Goal: Information Seeking & Learning: Find specific fact

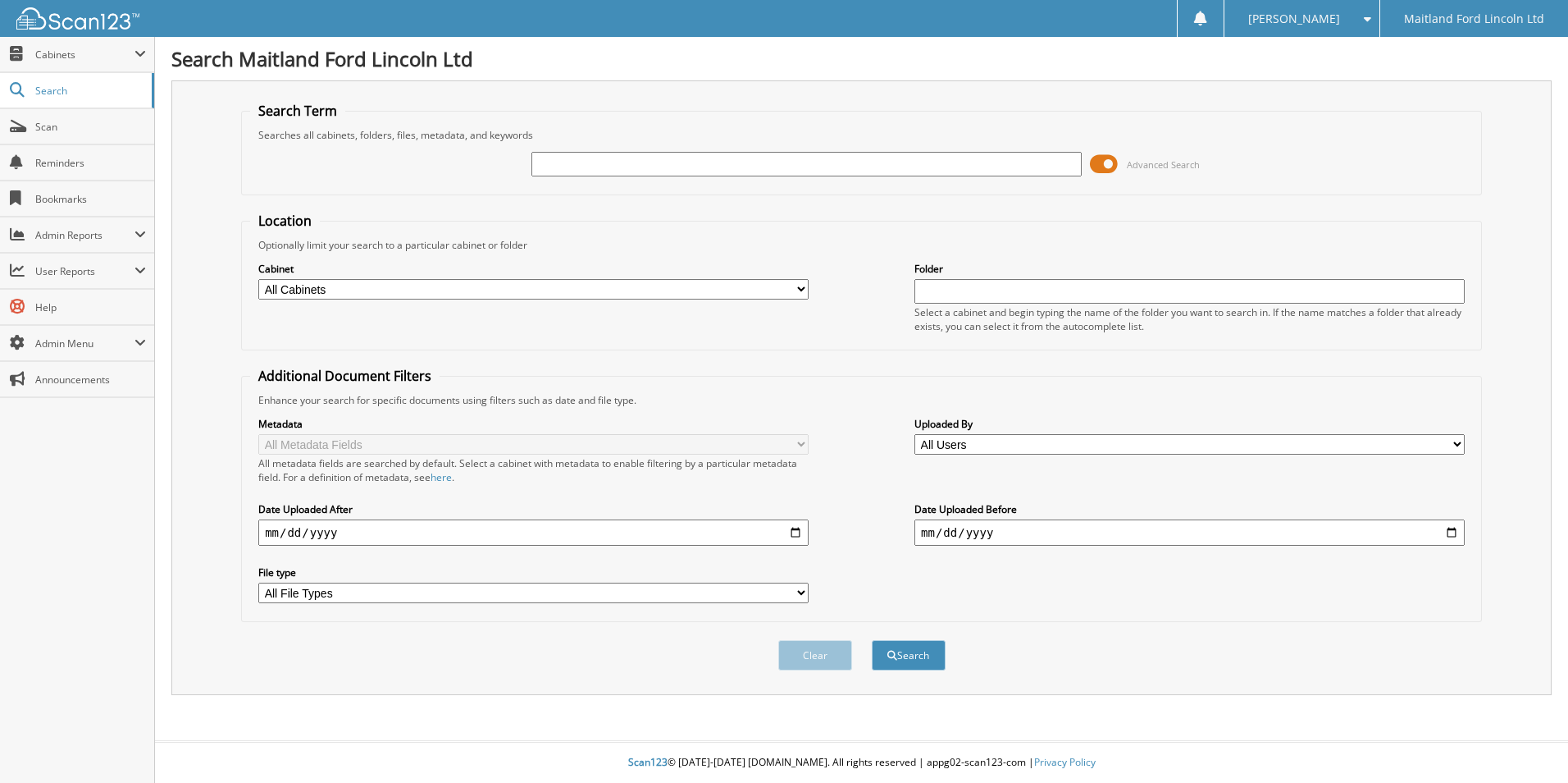
click at [561, 159] on input "text" at bounding box center [807, 164] width 550 height 25
click at [689, 160] on input "text" at bounding box center [807, 164] width 550 height 25
type input "fh224"
click at [913, 653] on button "Search" at bounding box center [908, 656] width 73 height 31
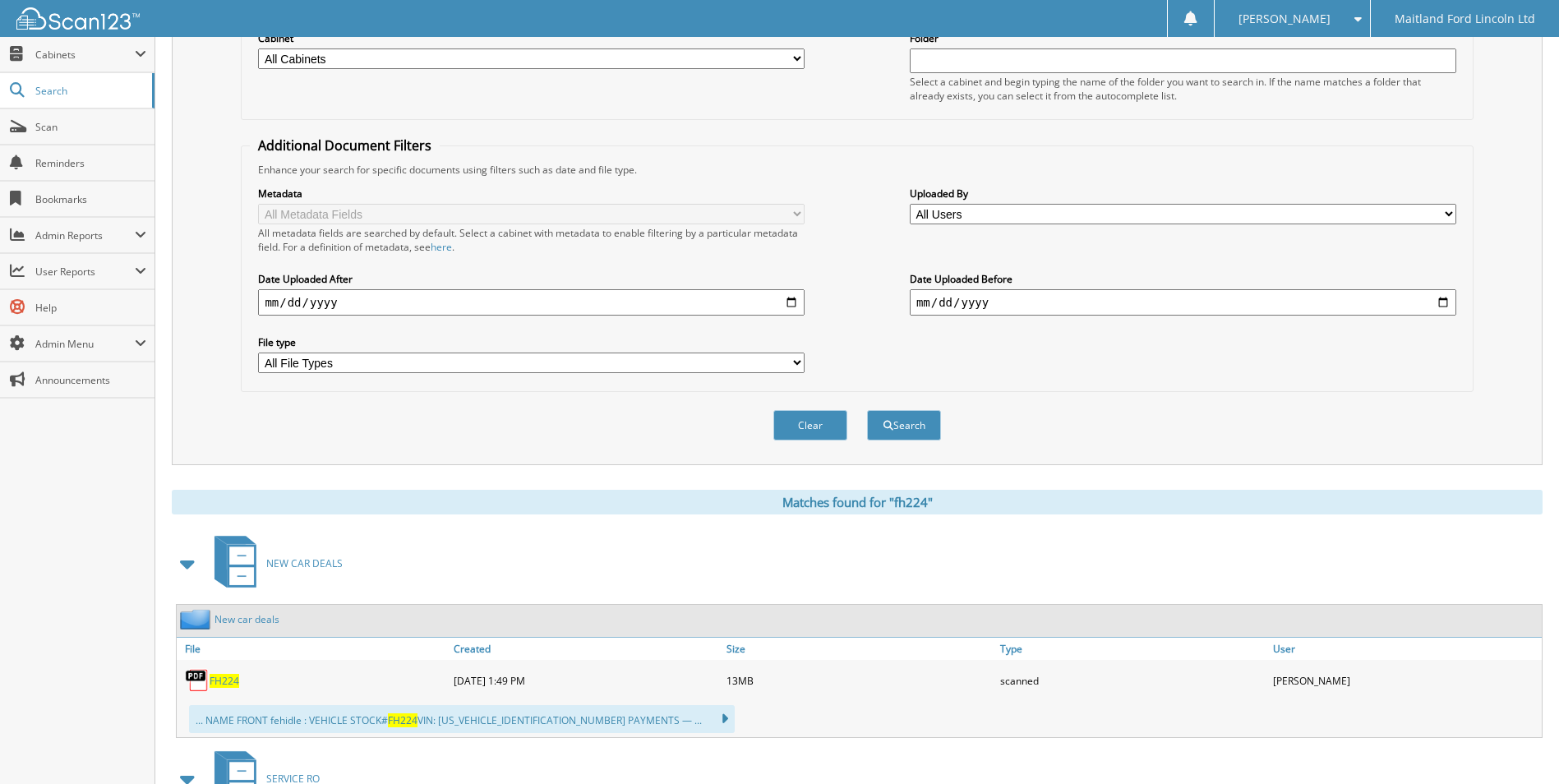
scroll to position [574, 0]
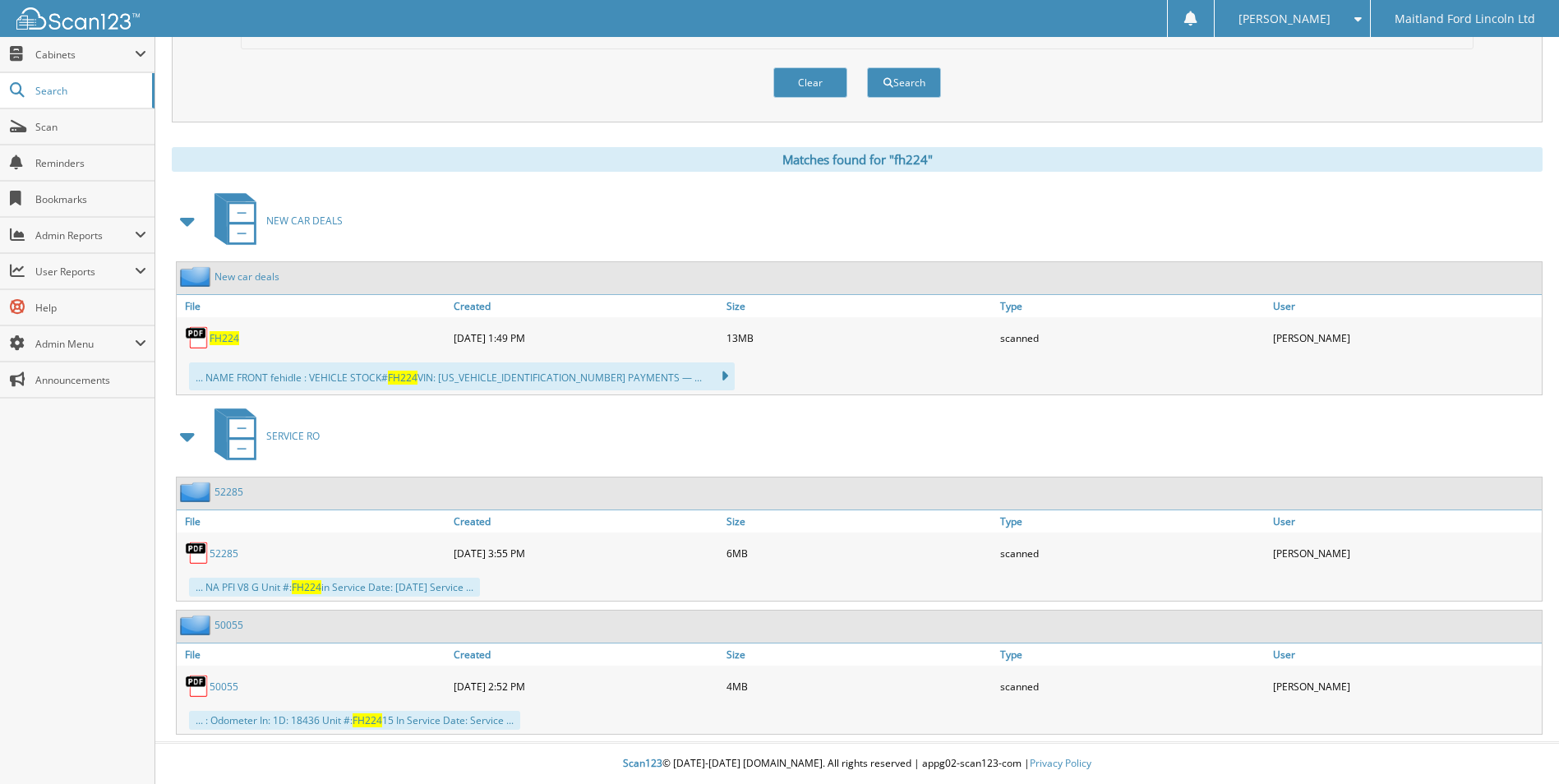
click at [216, 334] on span "FH224" at bounding box center [224, 338] width 30 height 14
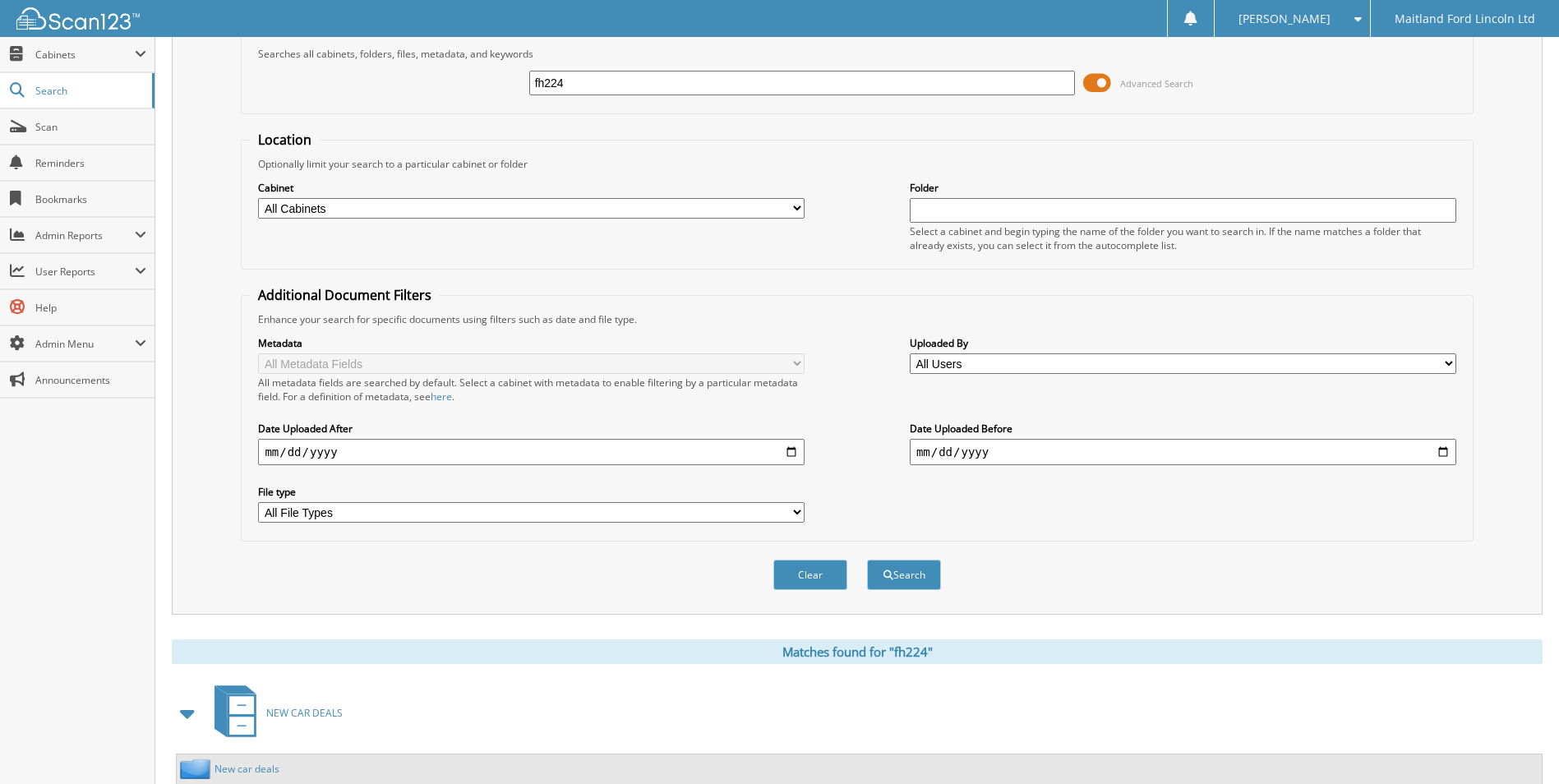
scroll to position [0, 0]
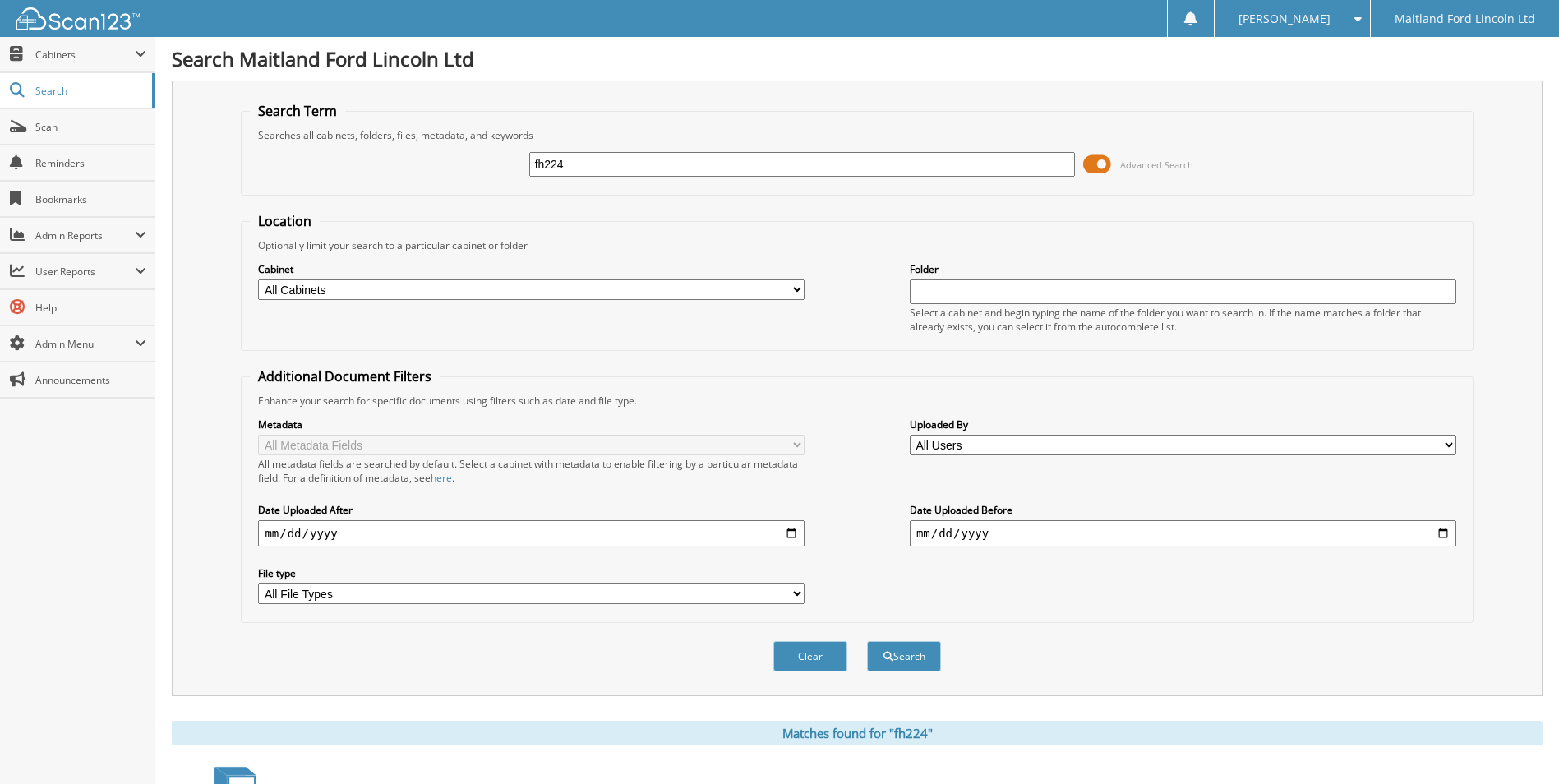
drag, startPoint x: 595, startPoint y: 169, endPoint x: 453, endPoint y: 177, distance: 142.2
click at [453, 177] on div "fh224 Advanced Search" at bounding box center [857, 164] width 1214 height 45
type input "fh156"
click at [903, 656] on button "Search" at bounding box center [904, 656] width 74 height 31
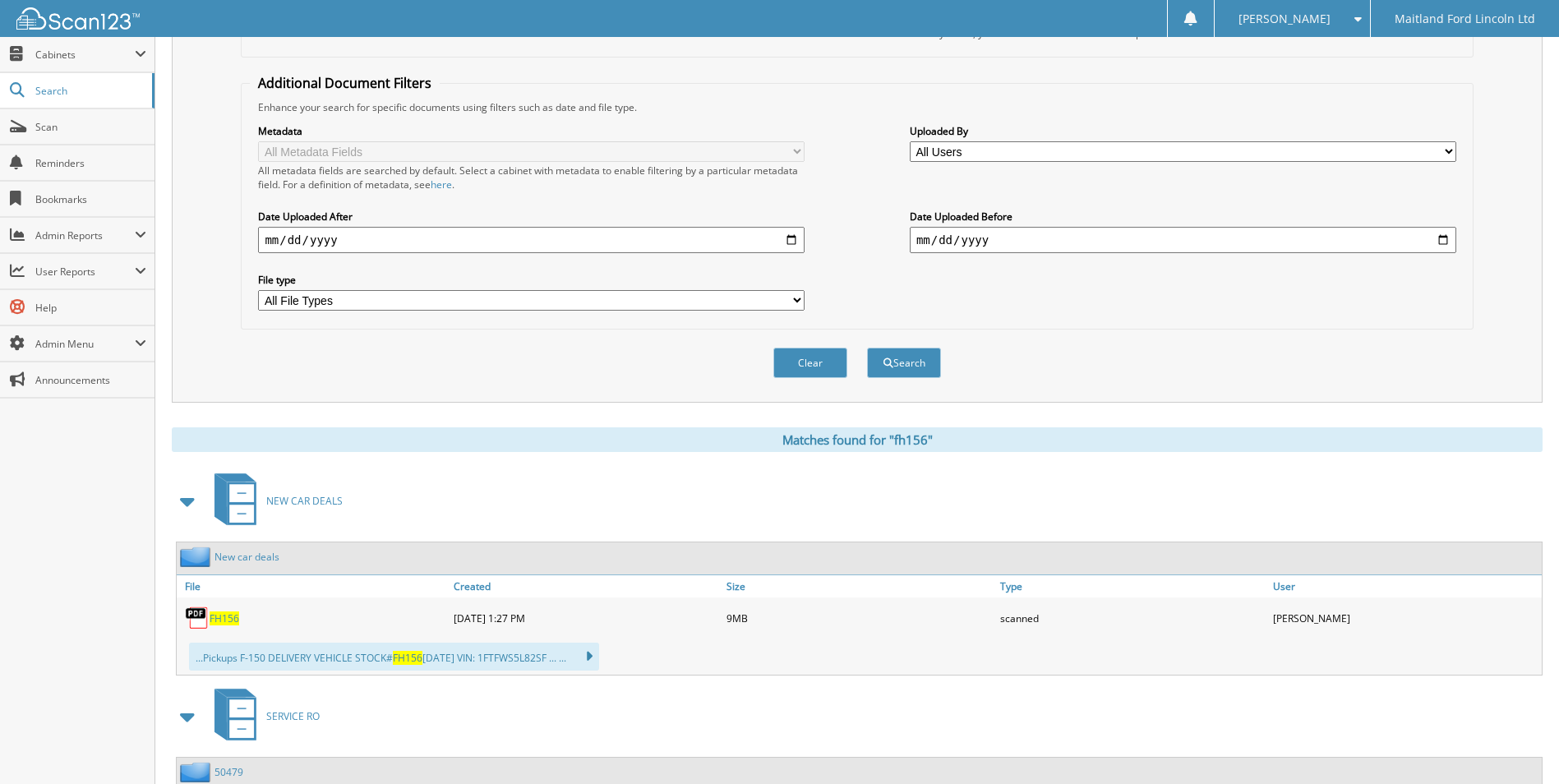
scroll to position [493, 0]
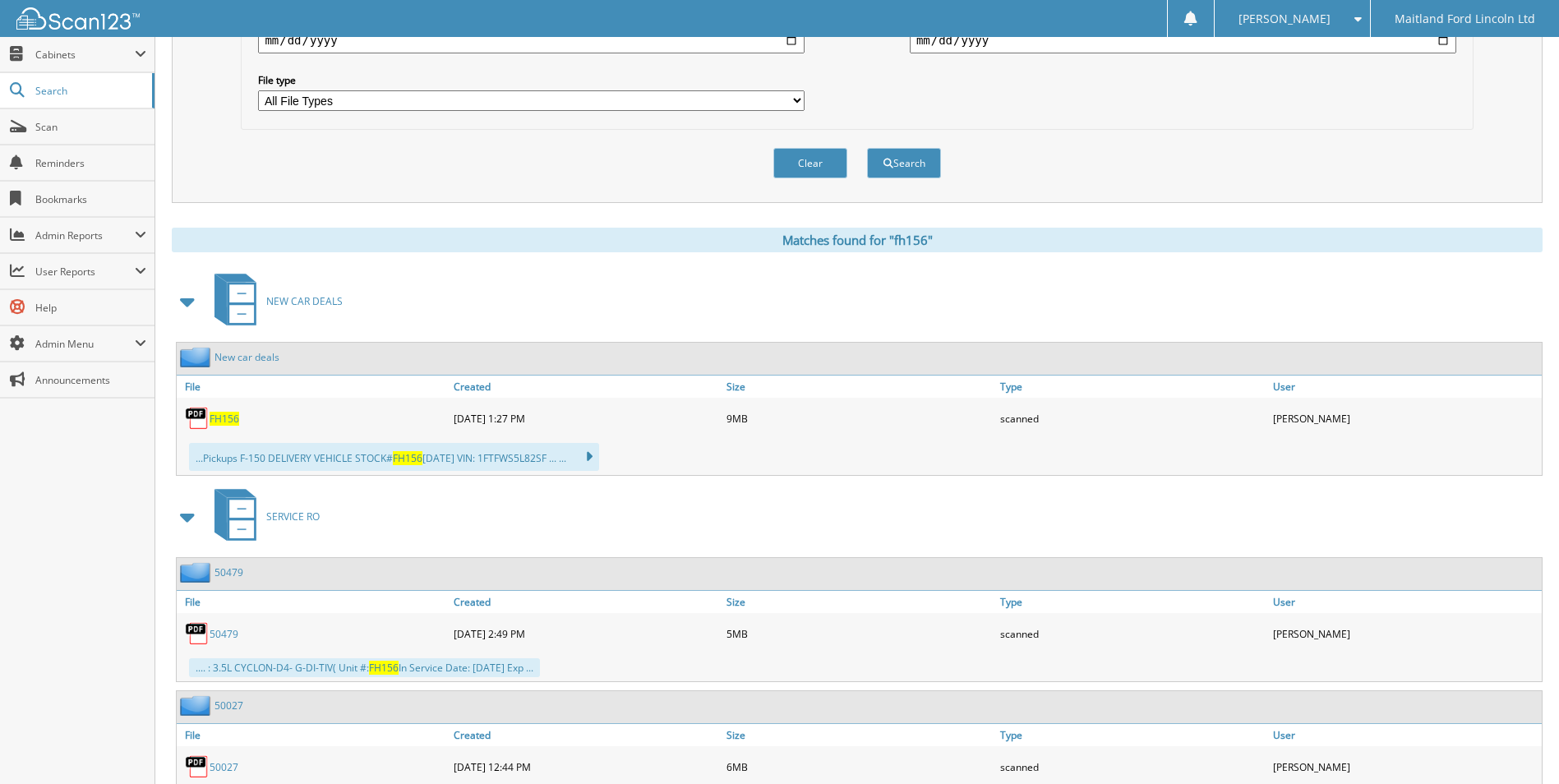
click at [226, 415] on span "FH156" at bounding box center [224, 419] width 30 height 14
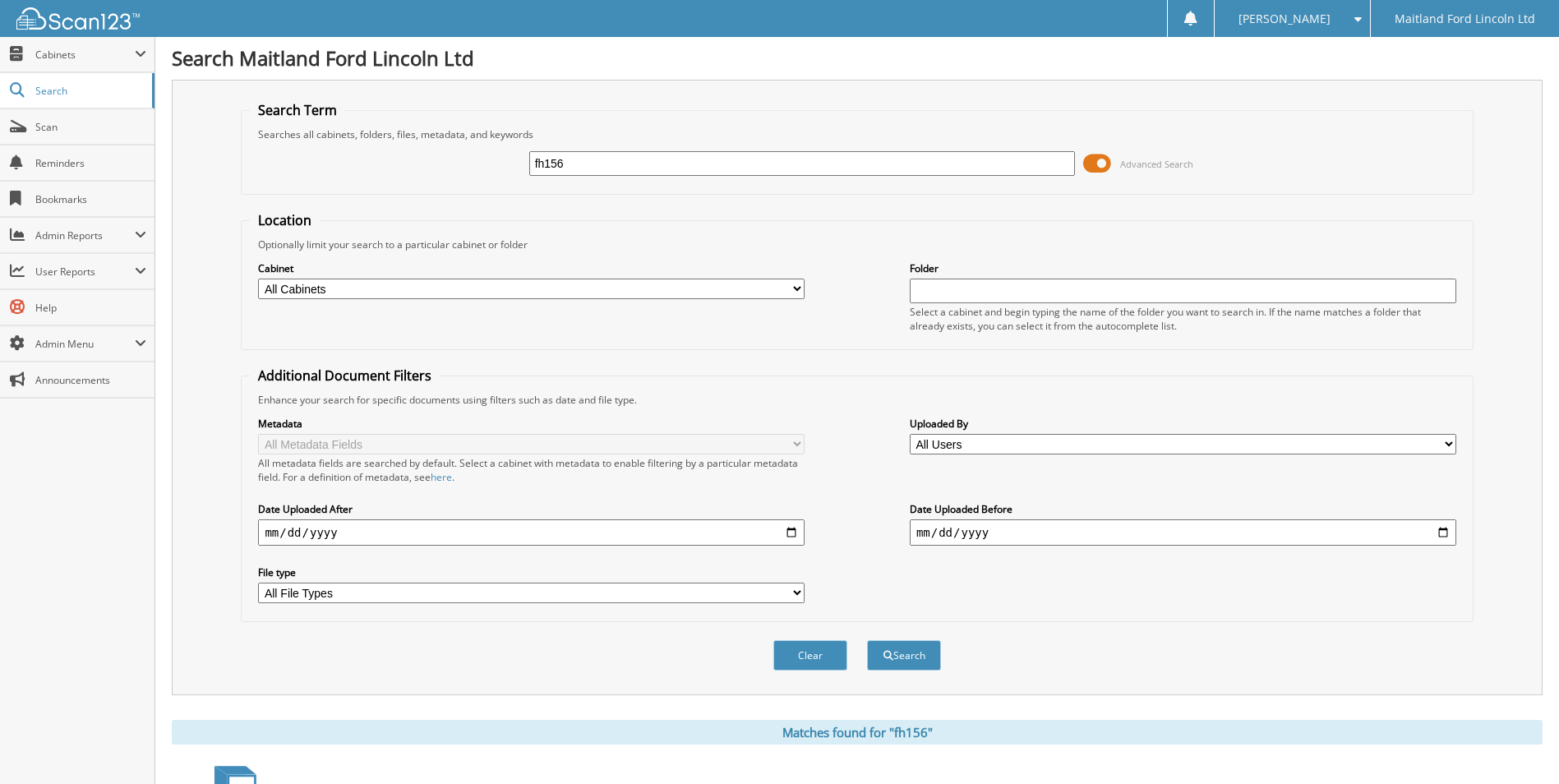
scroll to position [0, 0]
drag, startPoint x: 583, startPoint y: 169, endPoint x: 496, endPoint y: 167, distance: 87.0
click at [496, 169] on div "fh156 Advanced Search" at bounding box center [857, 164] width 1214 height 45
type input "nh009"
click at [929, 657] on button "Search" at bounding box center [904, 656] width 74 height 31
